Goal: Navigation & Orientation: Find specific page/section

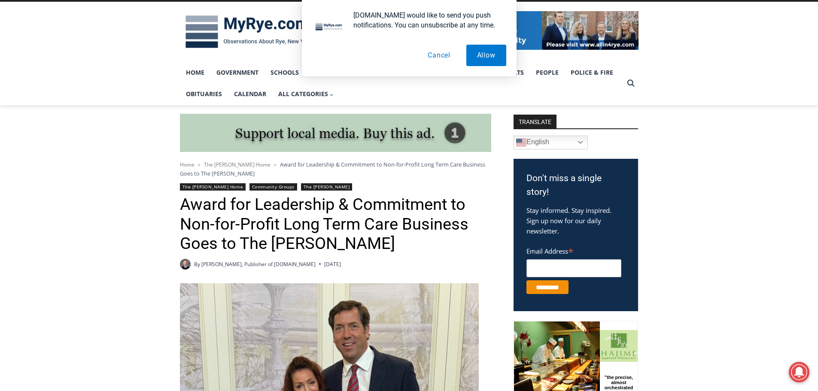
scroll to position [129, 0]
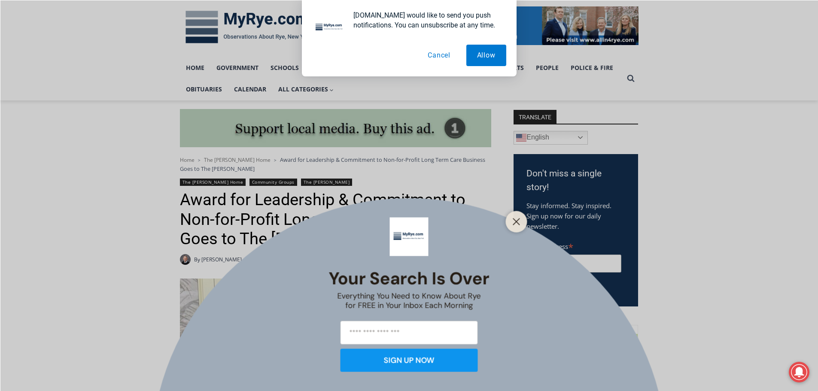
click at [446, 56] on button "Cancel" at bounding box center [439, 55] width 44 height 21
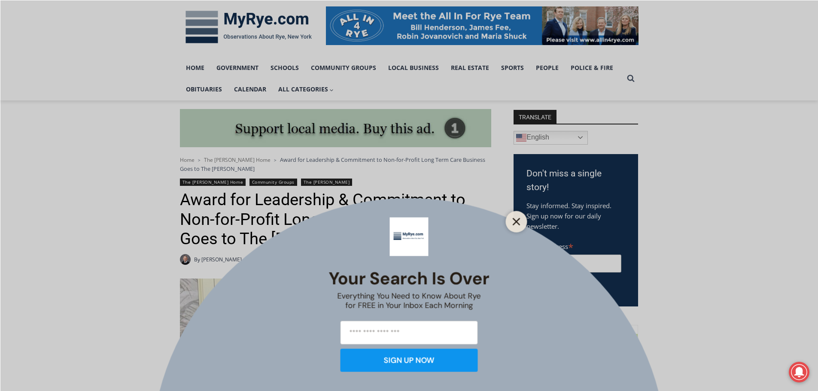
click at [516, 218] on icon "Close" at bounding box center [517, 222] width 8 height 8
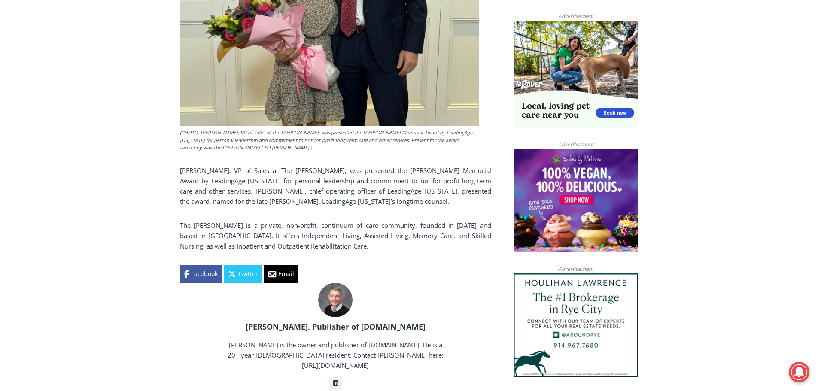
scroll to position [730, 0]
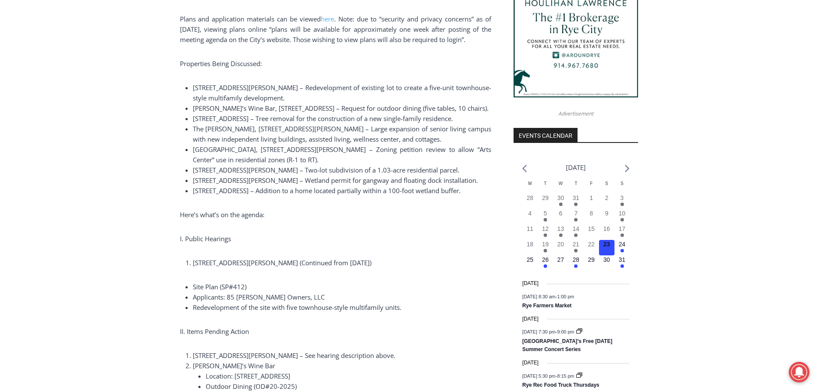
scroll to position [842, 0]
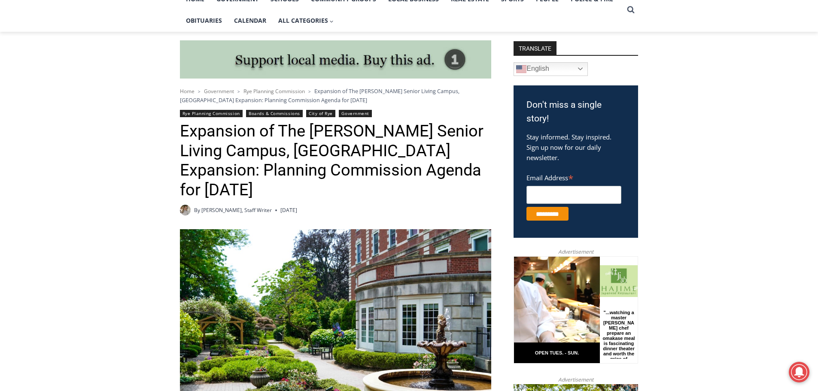
scroll to position [26, 0]
